Goal: Transaction & Acquisition: Purchase product/service

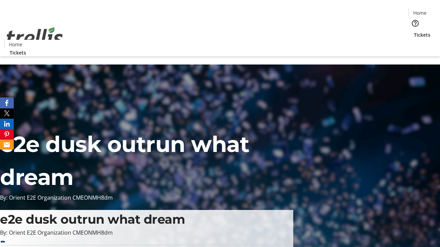
click at [414, 31] on span "Tickets" at bounding box center [422, 34] width 16 height 7
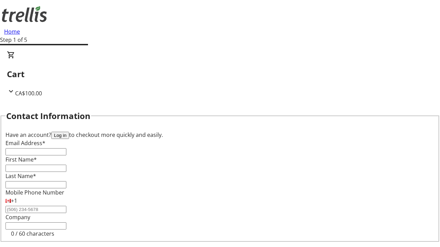
type input "FREE"
type input "[PERSON_NAME][EMAIL_ADDRESS][DOMAIN_NAME]"
type input "[PERSON_NAME]"
